Goal: Task Accomplishment & Management: Use online tool/utility

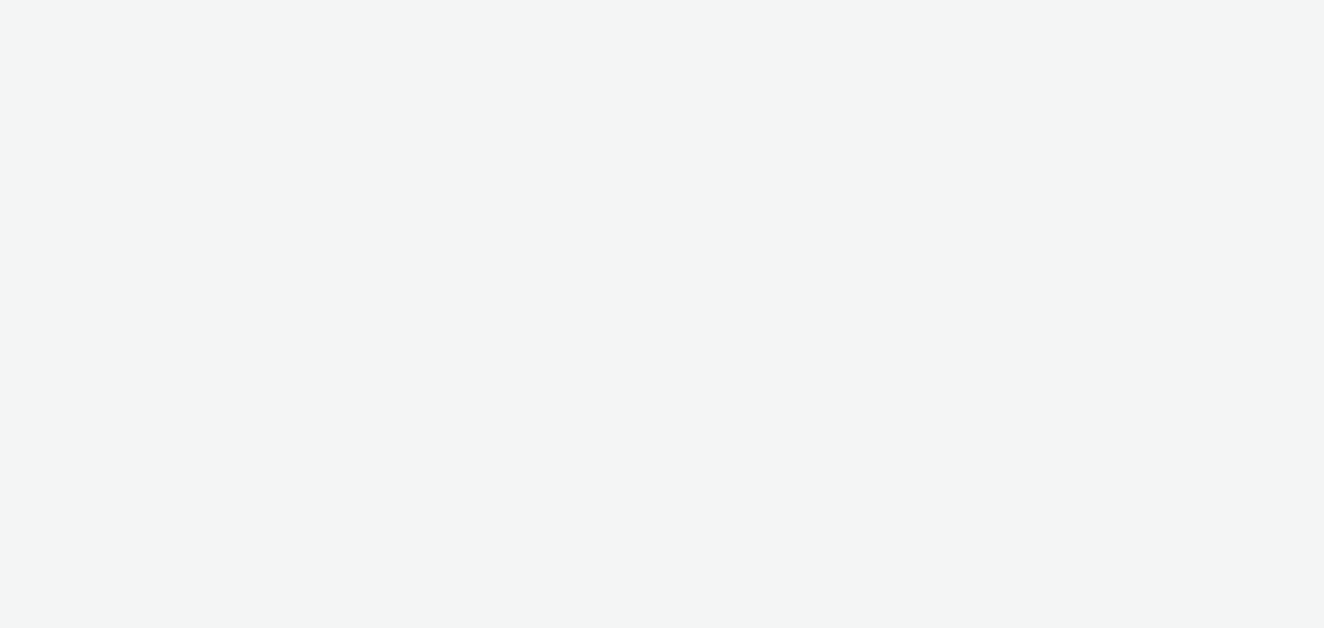
select select "ab85b118-b3fc-4d58-8204-61b74655165f"
select select "b4af5796-1daa-46a0-97ba-7eb4329f9e81"
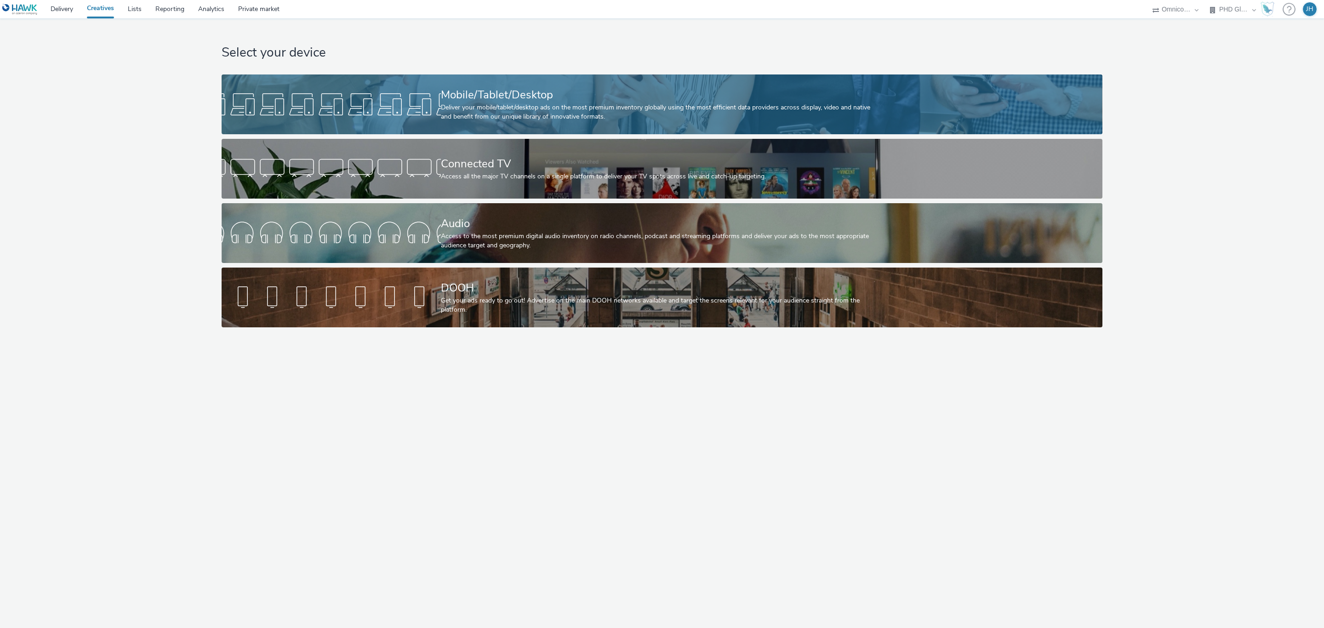
click at [440, 110] on div at bounding box center [331, 104] width 219 height 29
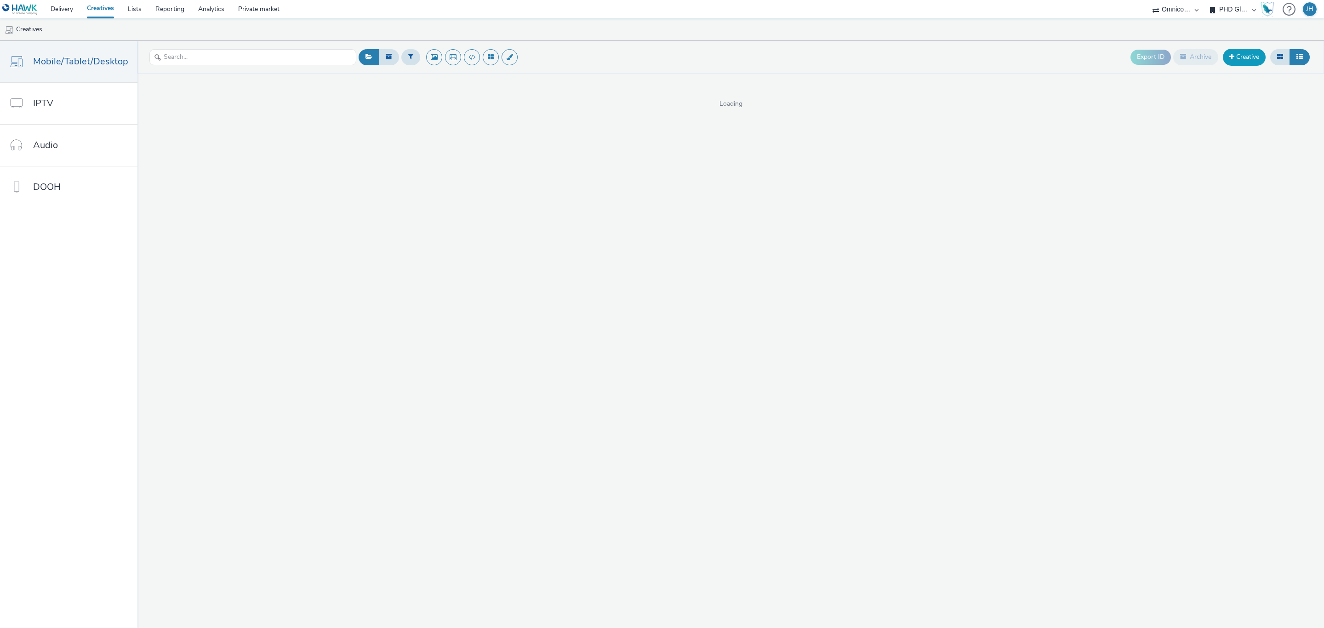
click at [1230, 62] on link "Creative" at bounding box center [1243, 57] width 43 height 17
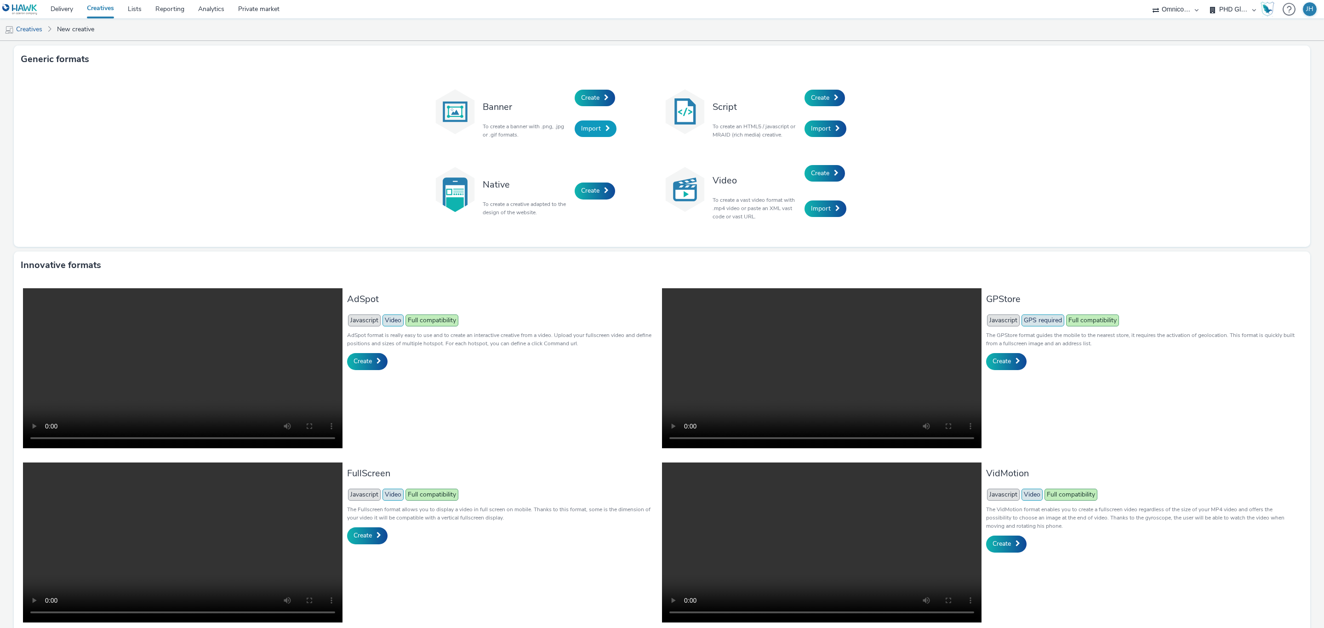
click at [591, 127] on span "Import" at bounding box center [591, 128] width 20 height 9
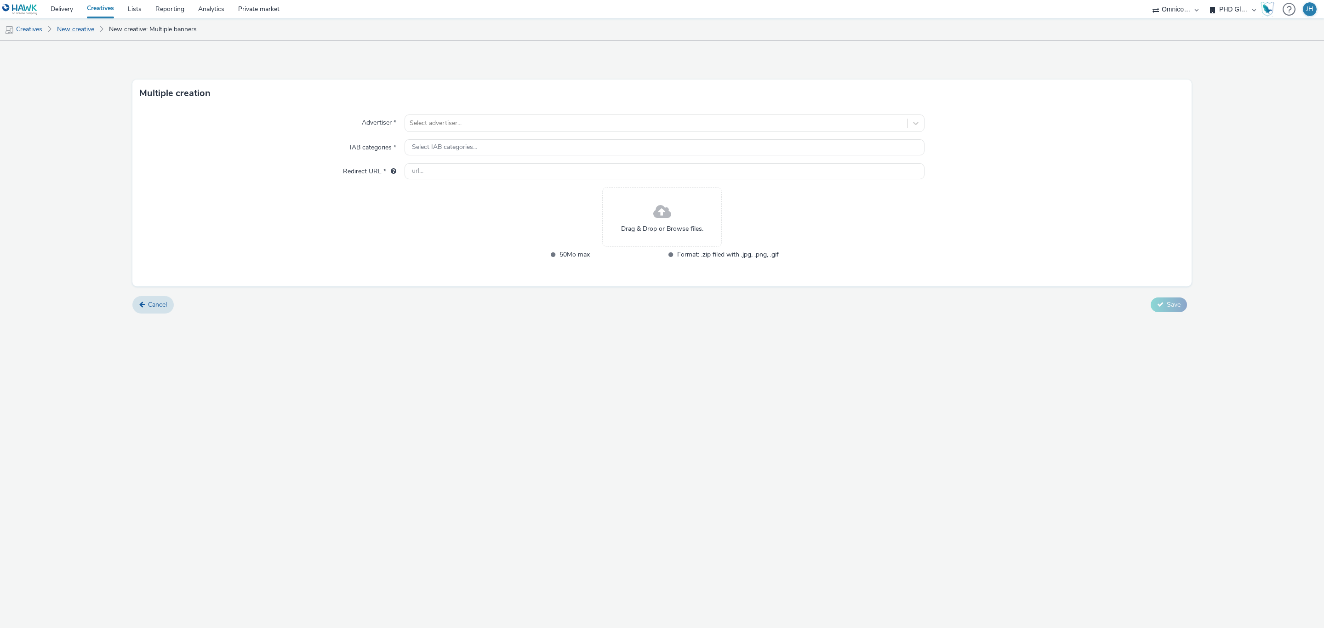
click at [76, 32] on link "New creative" at bounding box center [75, 29] width 46 height 22
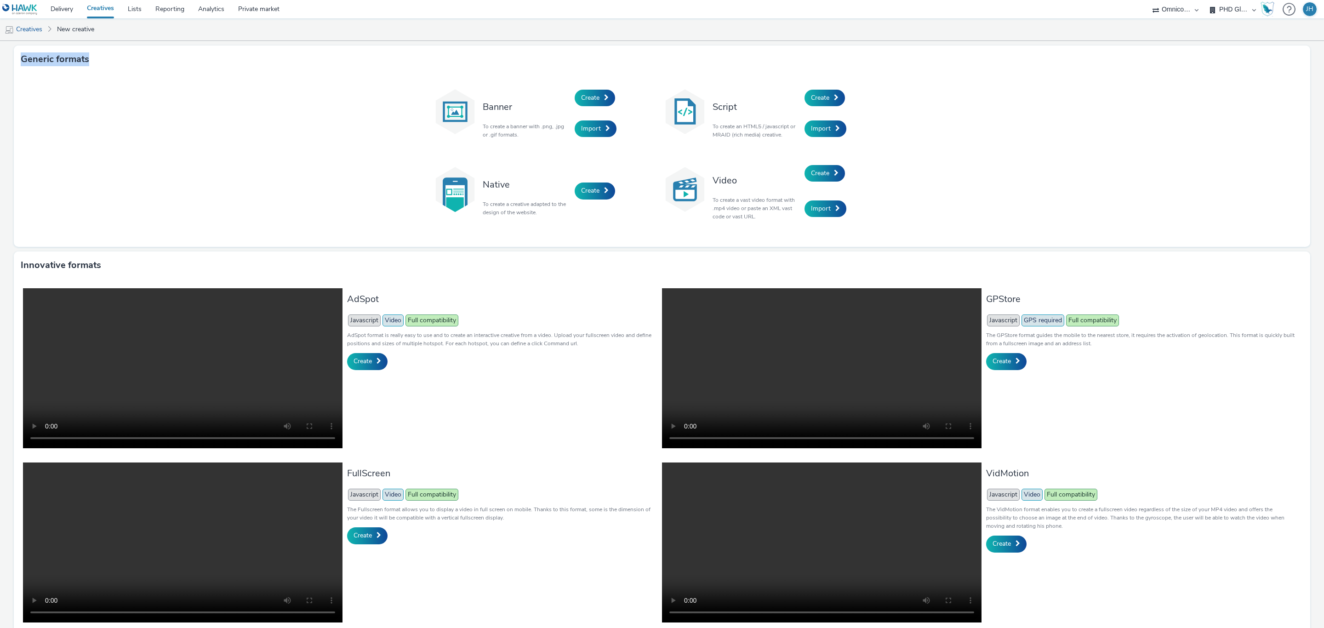
drag, startPoint x: 18, startPoint y: 57, endPoint x: 99, endPoint y: 66, distance: 81.9
click at [98, 66] on div "Generic formats" at bounding box center [662, 59] width 1296 height 28
click at [99, 66] on div "Generic formats" at bounding box center [662, 59] width 1296 height 28
drag, startPoint x: 782, startPoint y: 132, endPoint x: 692, endPoint y: 125, distance: 90.3
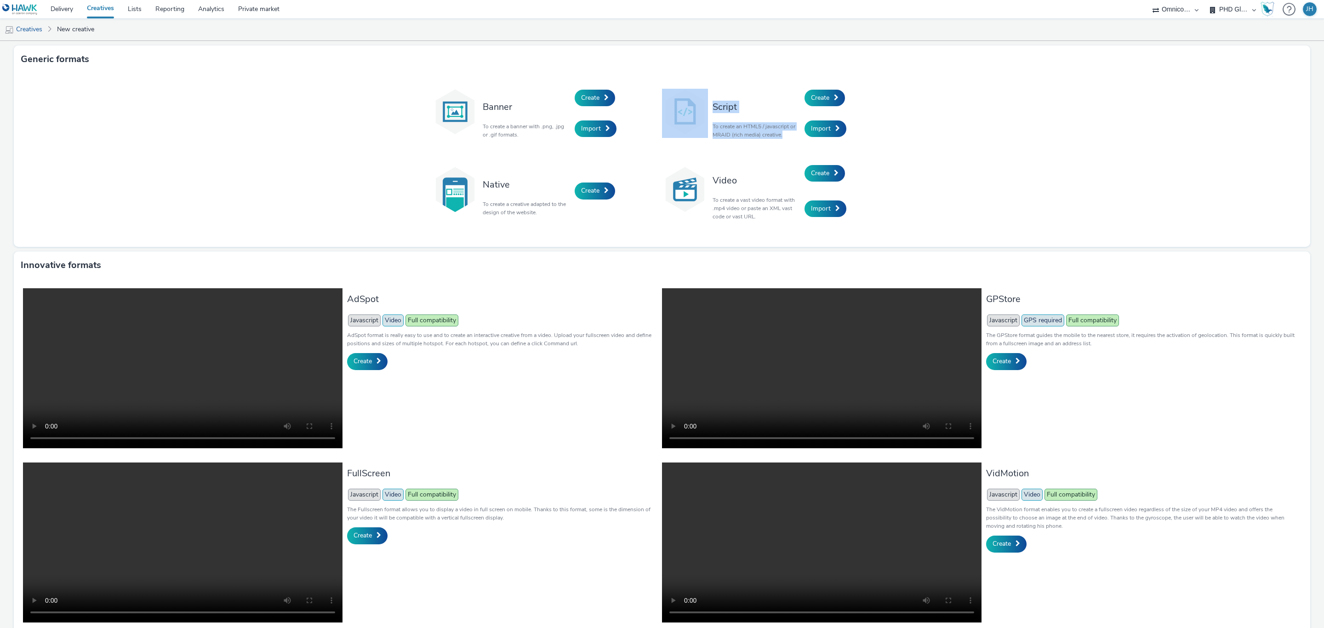
click at [692, 125] on div "Script To create an HTML5 / javascript or MRAID (rich media) creative. Create I…" at bounding box center [777, 113] width 230 height 62
drag, startPoint x: 728, startPoint y: 141, endPoint x: 719, endPoint y: 121, distance: 21.4
click at [727, 141] on div "Script To create an HTML5 / javascript or MRAID (rich media) creative." at bounding box center [756, 113] width 97 height 62
click at [712, 105] on h3 "Script" at bounding box center [755, 107] width 87 height 12
click at [713, 110] on h3 "Script" at bounding box center [755, 107] width 87 height 12
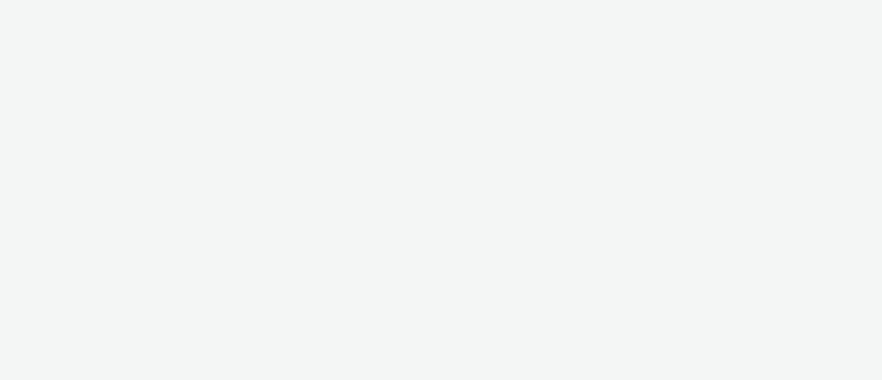
select select "11a7df10-284f-415c-b52a-427acf4c31ae"
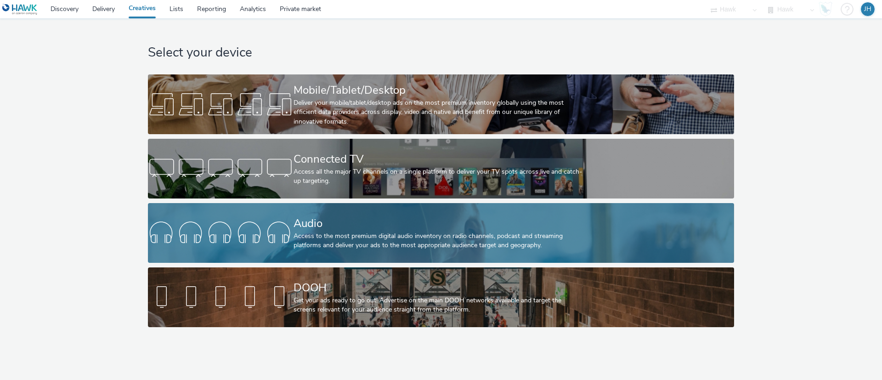
click at [347, 220] on div "Audio" at bounding box center [439, 224] width 291 height 16
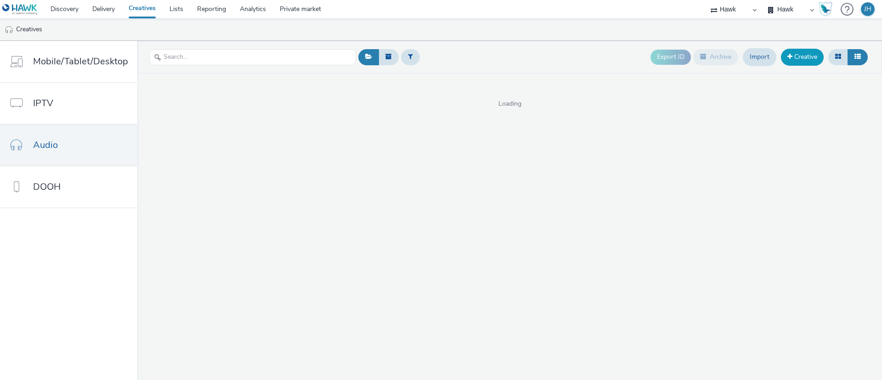
click at [795, 59] on link "Creative" at bounding box center [802, 57] width 43 height 17
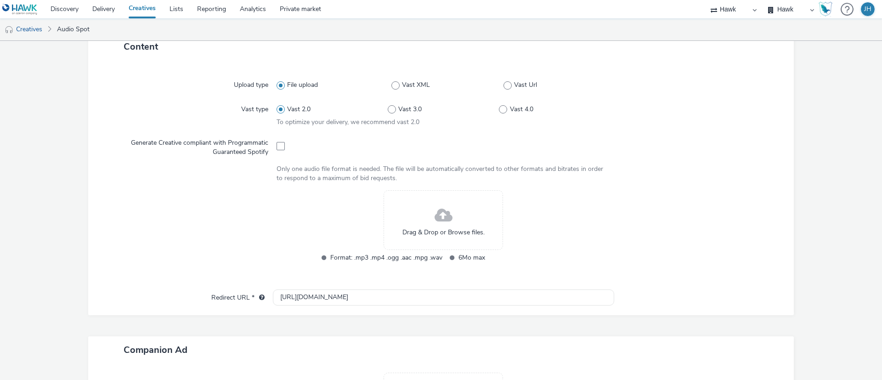
scroll to position [351, 0]
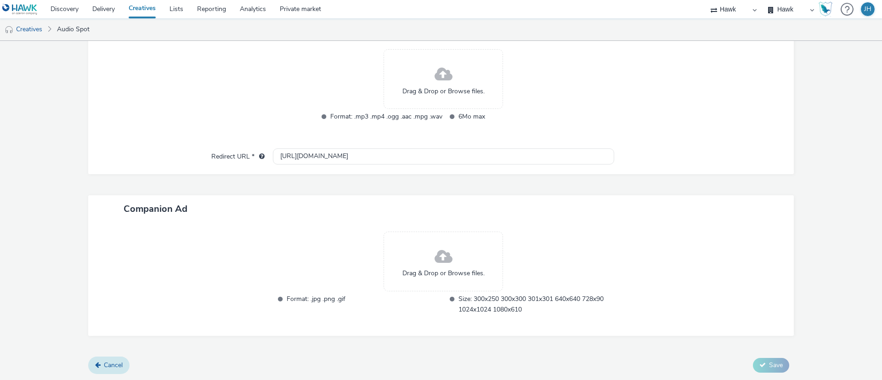
click at [126, 358] on div "Cancel Save" at bounding box center [441, 365] width 706 height 17
click at [119, 361] on span "Cancel" at bounding box center [113, 365] width 19 height 9
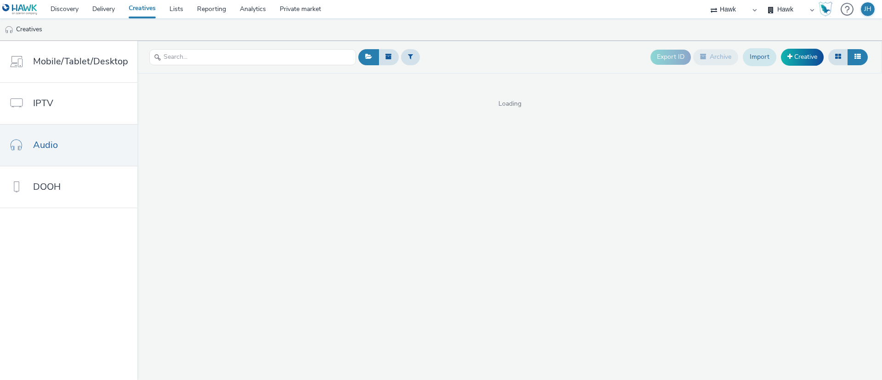
click at [753, 50] on link "Import" at bounding box center [760, 56] width 34 height 17
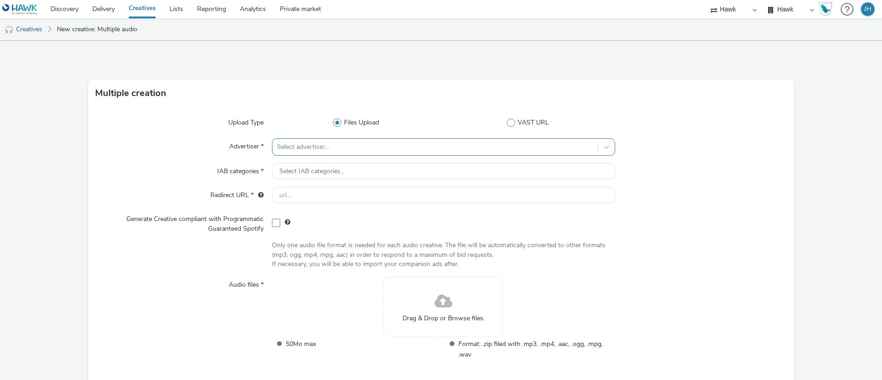
click at [293, 150] on div at bounding box center [435, 147] width 316 height 11
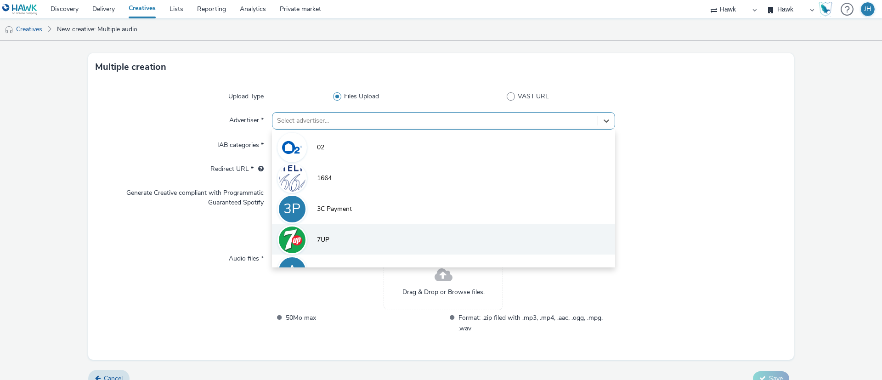
scroll to position [40, 0]
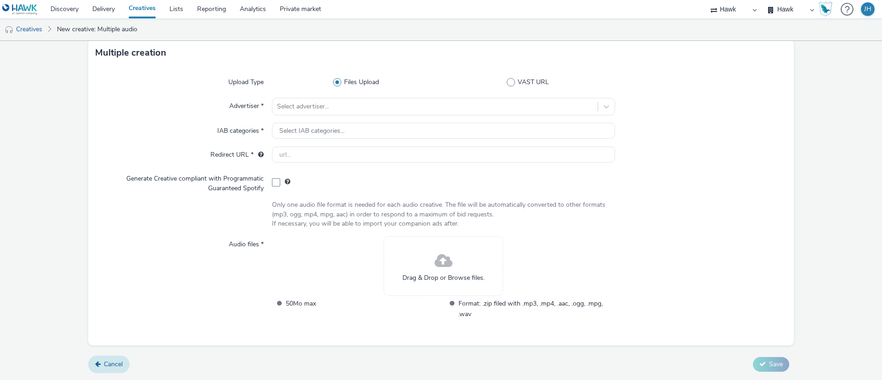
click at [106, 369] on link "Cancel" at bounding box center [108, 364] width 41 height 17
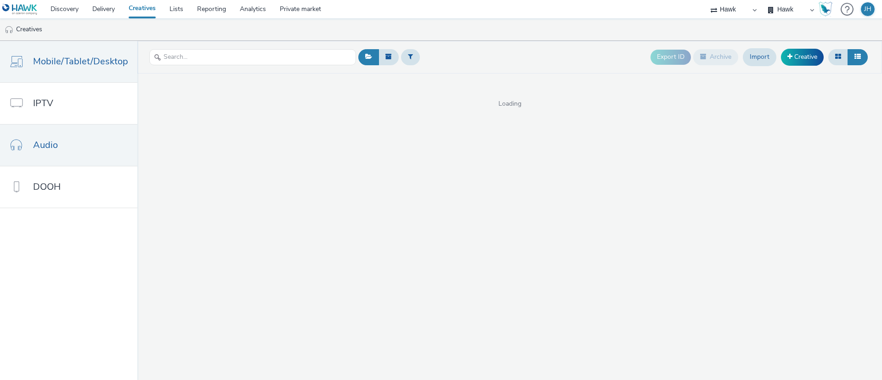
click at [62, 63] on span "Mobile/Tablet/Desktop" at bounding box center [80, 61] width 95 height 13
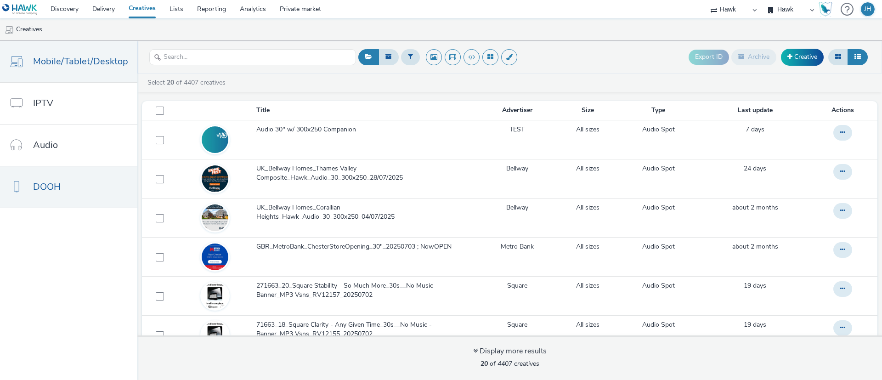
click at [75, 182] on link "DOOH" at bounding box center [68, 186] width 137 height 41
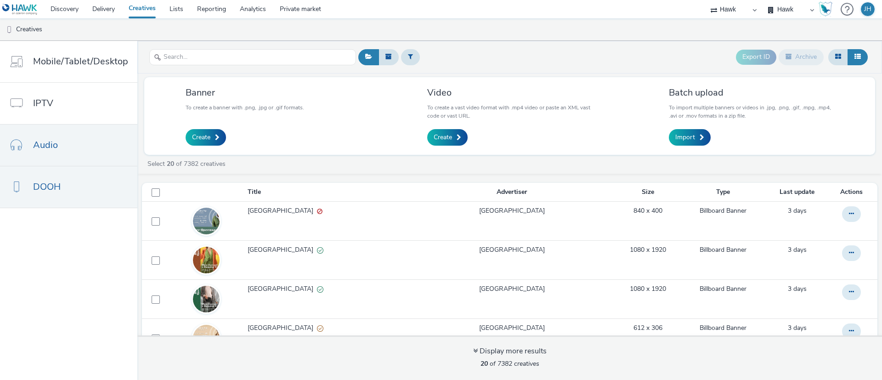
click at [67, 133] on link "Audio" at bounding box center [68, 145] width 137 height 41
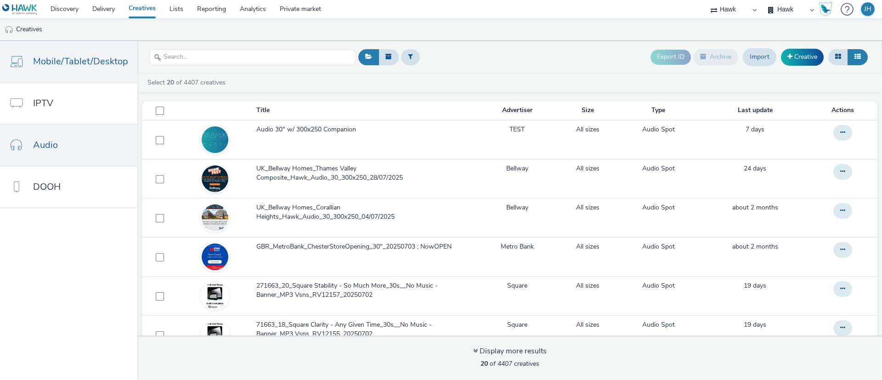
click at [67, 64] on span "Mobile/Tablet/Desktop" at bounding box center [80, 61] width 95 height 13
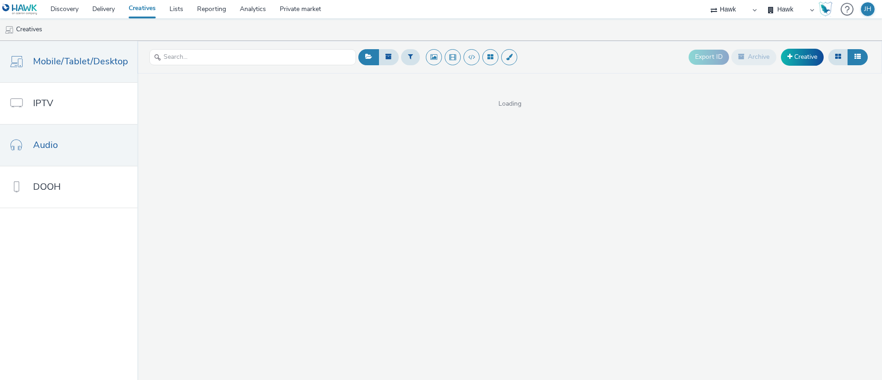
click at [73, 154] on link "Audio" at bounding box center [68, 145] width 137 height 41
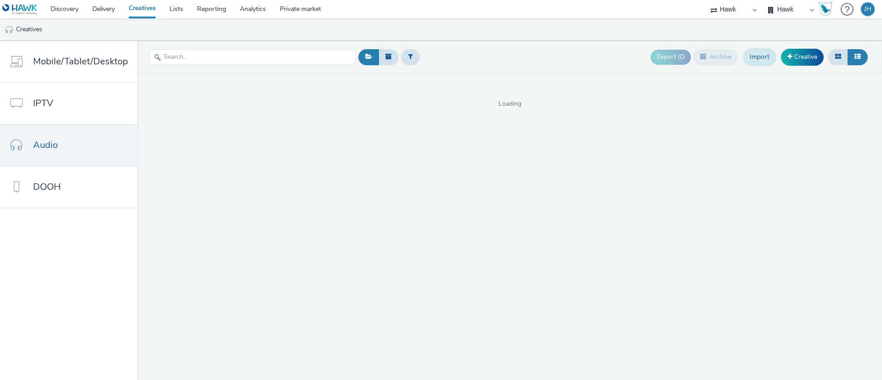
click at [764, 58] on link "Import" at bounding box center [760, 56] width 34 height 17
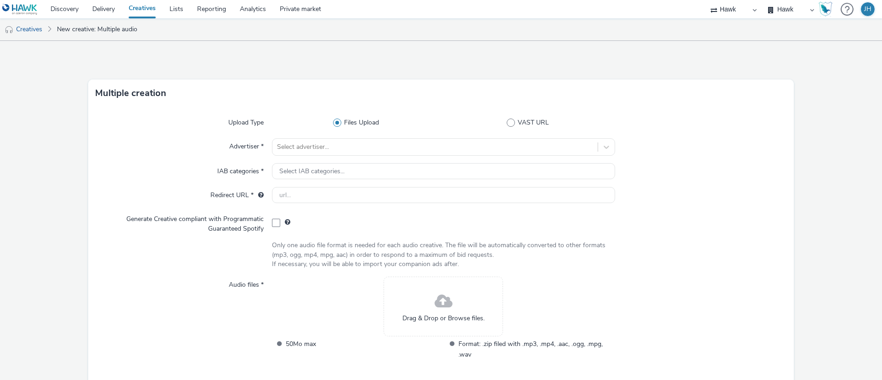
scroll to position [40, 0]
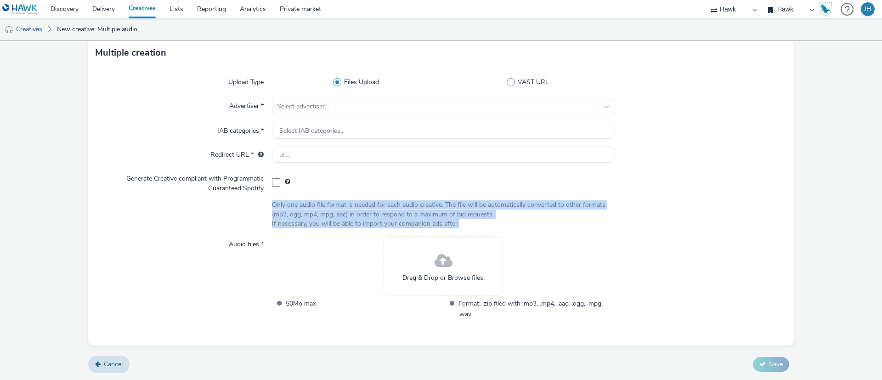
drag, startPoint x: 266, startPoint y: 224, endPoint x: 489, endPoint y: 222, distance: 223.3
click at [489, 222] on div "Only one audio file format is needed for each audio creative. The file will be …" at bounding box center [441, 214] width 691 height 28
click at [439, 223] on div "Only one audio file format is needed for each audio creative. The file will be …" at bounding box center [443, 214] width 343 height 28
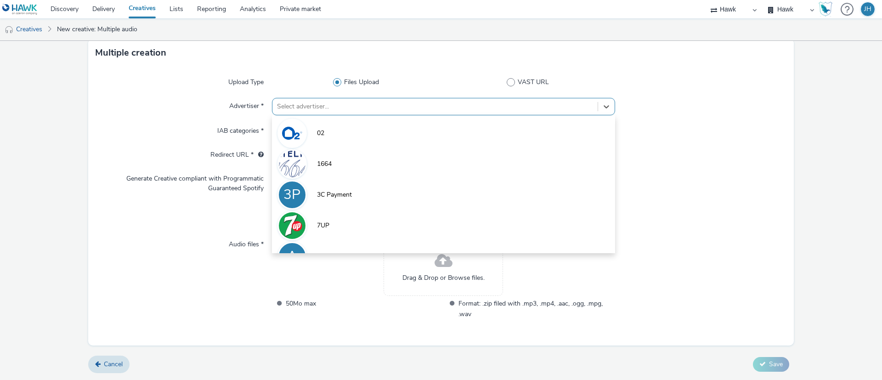
click at [458, 106] on div at bounding box center [435, 106] width 316 height 11
click at [742, 142] on div "Upload Type Files Upload VAST URL Advertiser * option 02 focused, 1 of 9. 9 res…" at bounding box center [441, 206] width 706 height 279
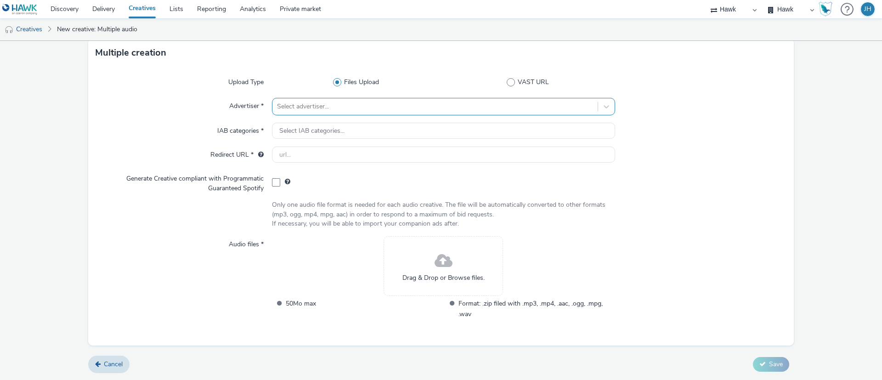
click at [310, 106] on div at bounding box center [435, 106] width 316 height 11
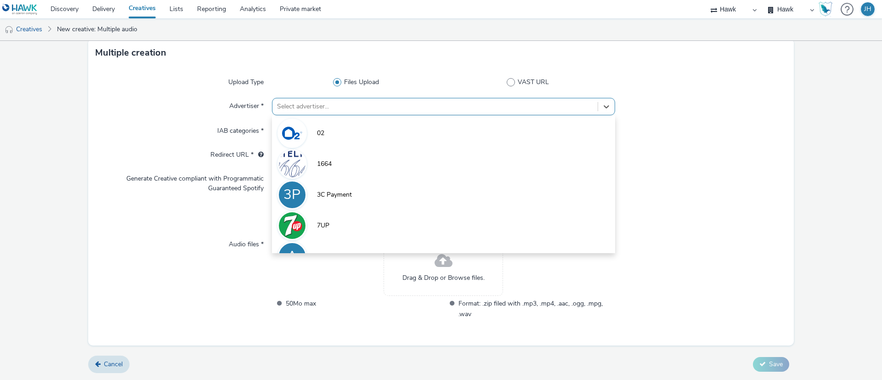
click at [102, 151] on div "Redirect URL *" at bounding box center [184, 155] width 176 height 17
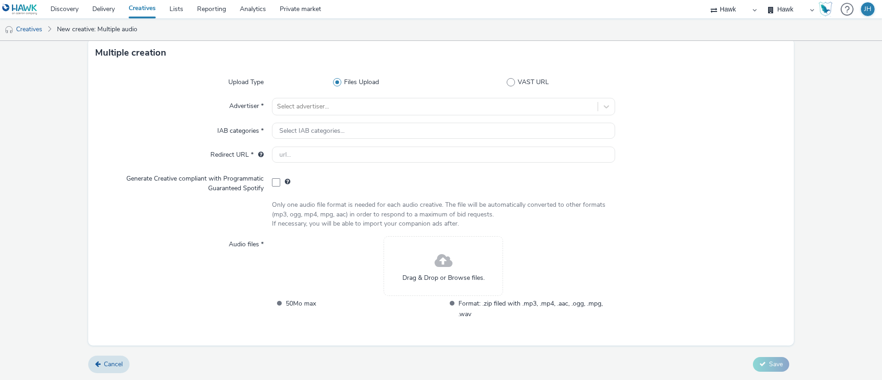
click at [386, 221] on div "Only one audio file format is needed for each audio creative. The file will be …" at bounding box center [443, 214] width 343 height 28
click at [387, 221] on div "Only one audio file format is needed for each audio creative. The file will be …" at bounding box center [443, 214] width 343 height 28
click at [390, 214] on div "Only one audio file format is needed for each audio creative. The file will be …" at bounding box center [443, 214] width 343 height 28
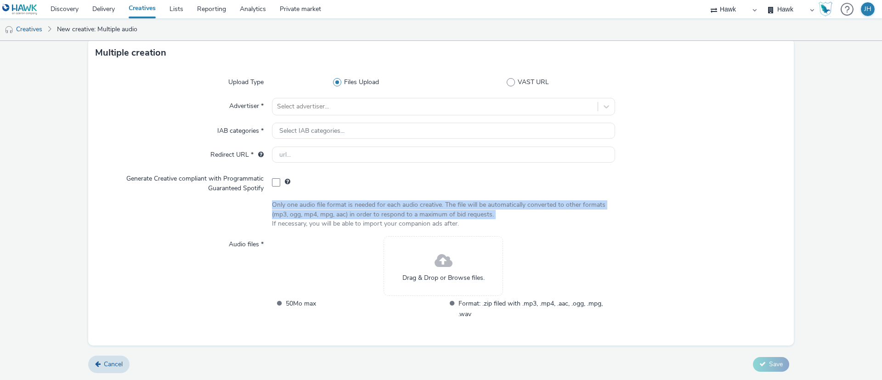
click at [390, 214] on div "Only one audio file format is needed for each audio creative. The file will be …" at bounding box center [443, 214] width 343 height 28
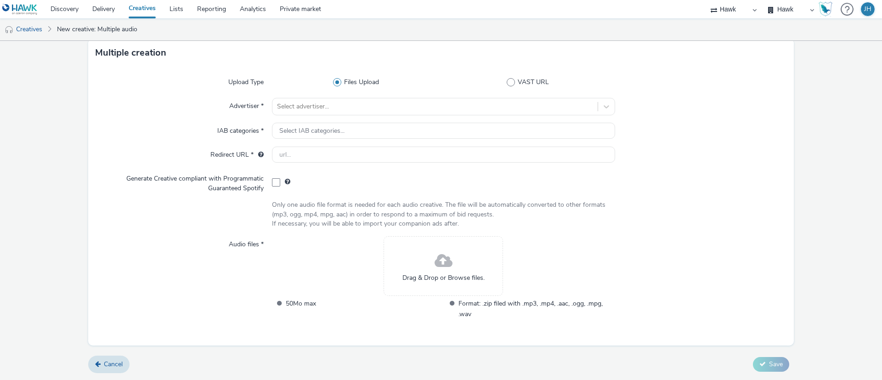
click at [387, 224] on div "Only one audio file format is needed for each audio creative. The file will be …" at bounding box center [443, 214] width 343 height 28
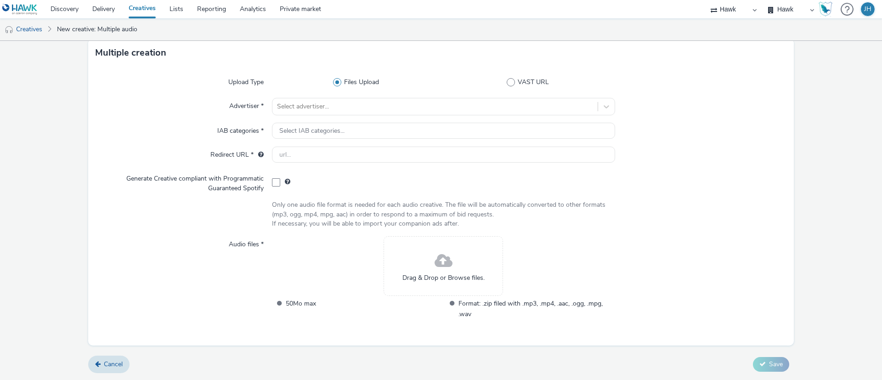
click at [387, 224] on div "Only one audio file format is needed for each audio creative. The file will be …" at bounding box center [443, 214] width 343 height 28
click at [522, 216] on div "Only one audio file format is needed for each audio creative. The file will be …" at bounding box center [443, 214] width 343 height 28
click at [145, 119] on div "Upload Type Files Upload VAST URL Advertiser * Select advertiser... IAB categor…" at bounding box center [441, 206] width 706 height 279
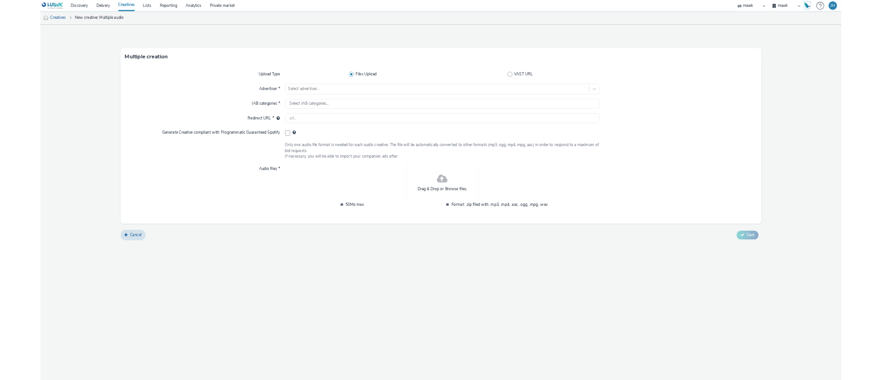
scroll to position [0, 0]
